Goal: Task Accomplishment & Management: Use online tool/utility

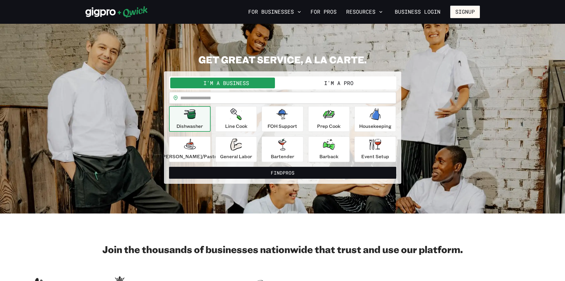
click at [341, 84] on button "I'm a Pro" at bounding box center [339, 82] width 113 height 11
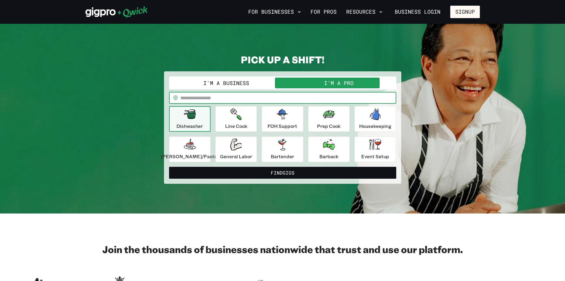
click at [244, 99] on input "text" at bounding box center [288, 98] width 216 height 12
type input "*****"
click at [242, 149] on icon "button" at bounding box center [236, 144] width 12 height 12
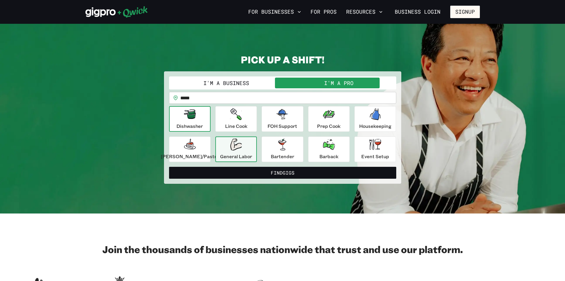
click at [194, 121] on div "Dishwasher" at bounding box center [190, 118] width 26 height 21
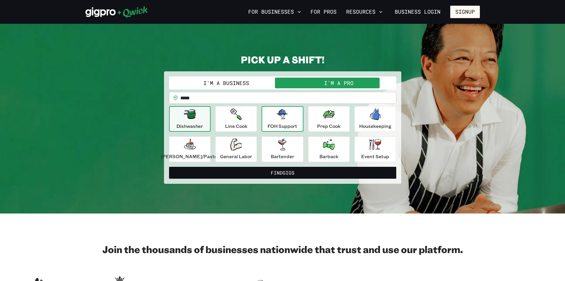
click at [287, 117] on icon "button" at bounding box center [283, 114] width 12 height 10
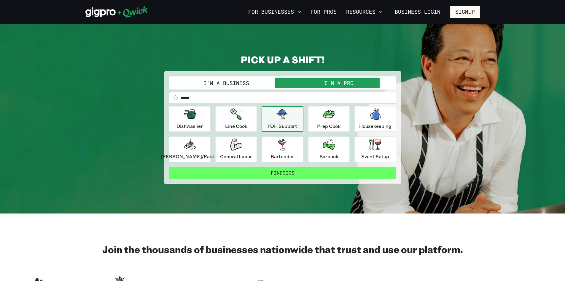
click at [281, 172] on button "Find Gigs" at bounding box center [282, 173] width 227 height 12
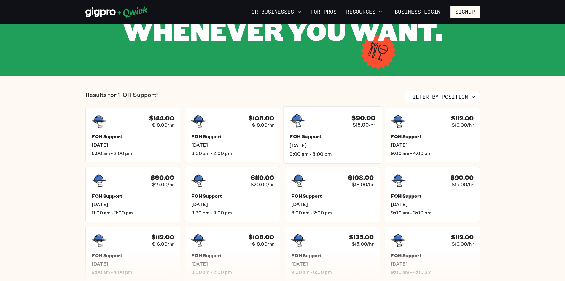
scroll to position [30, 0]
